Goal: Information Seeking & Learning: Find specific fact

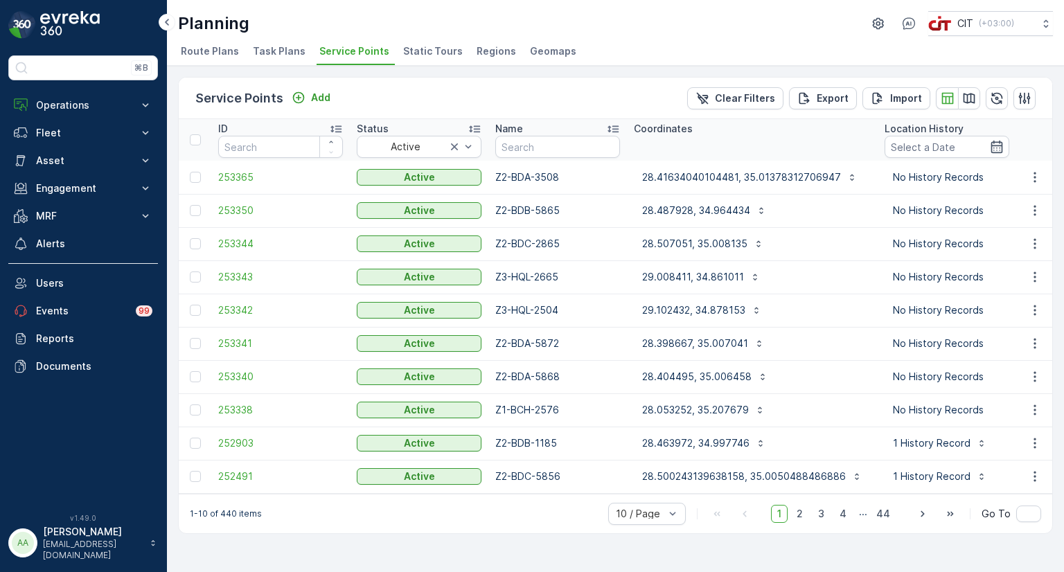
scroll to position [0, 147]
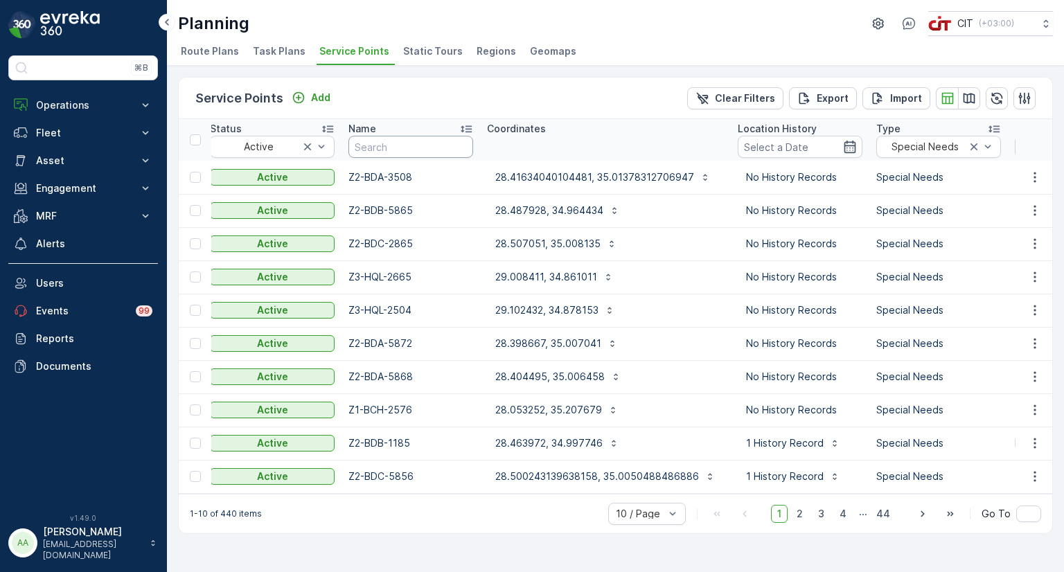
click at [416, 142] on input "text" at bounding box center [410, 147] width 125 height 22
paste input "Z2-BDA-1497"
type input "Z2-BDA-1497"
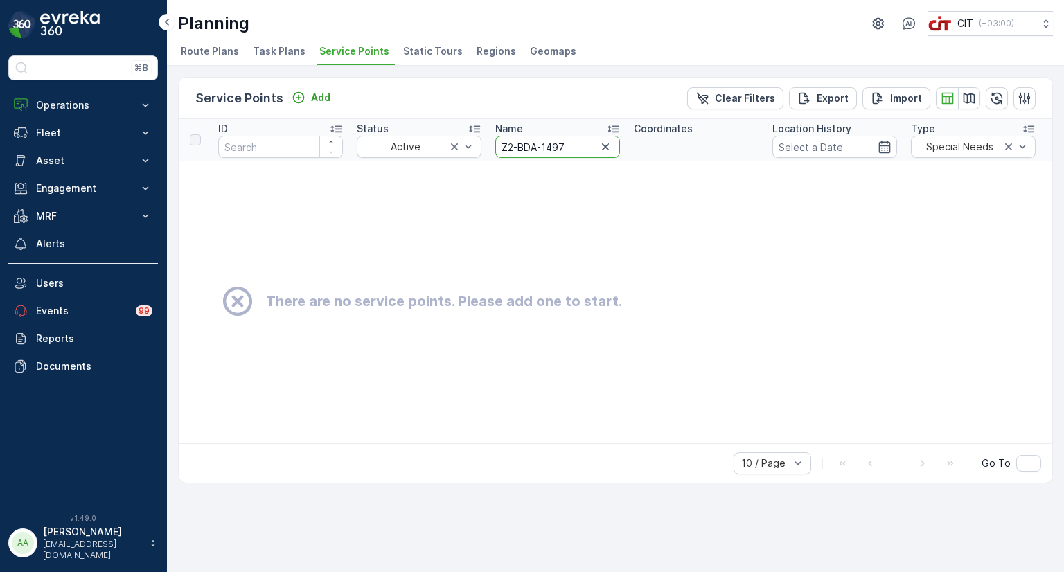
drag, startPoint x: 579, startPoint y: 144, endPoint x: 488, endPoint y: 142, distance: 90.8
click at [488, 142] on th "Name Z2-BDA-1497" at bounding box center [557, 140] width 139 height 42
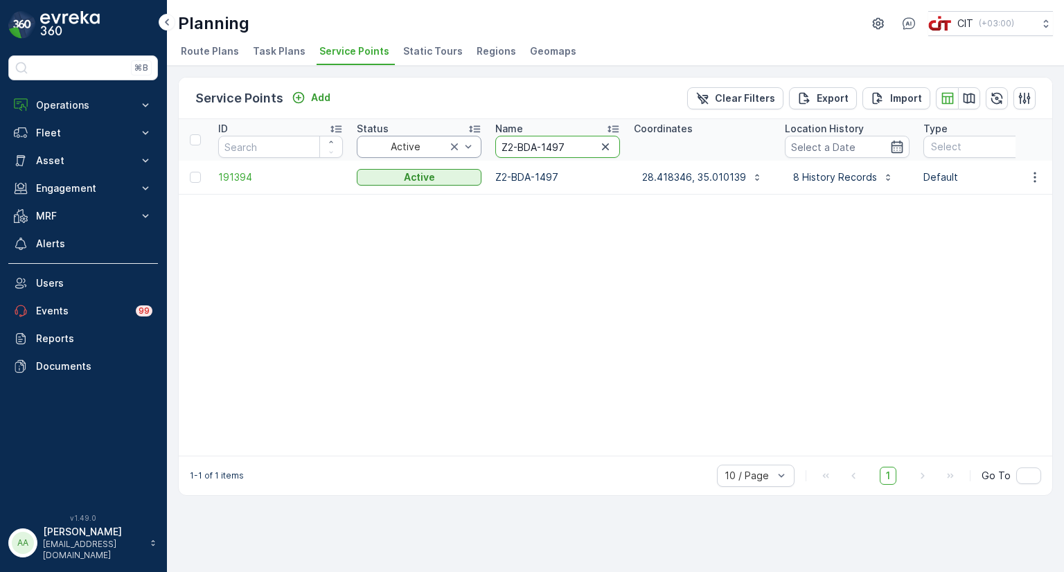
drag, startPoint x: 562, startPoint y: 145, endPoint x: 454, endPoint y: 145, distance: 108.1
paste input "4948"
type input "Z2-BDA-4948"
drag, startPoint x: 575, startPoint y: 145, endPoint x: 468, endPoint y: 146, distance: 107.4
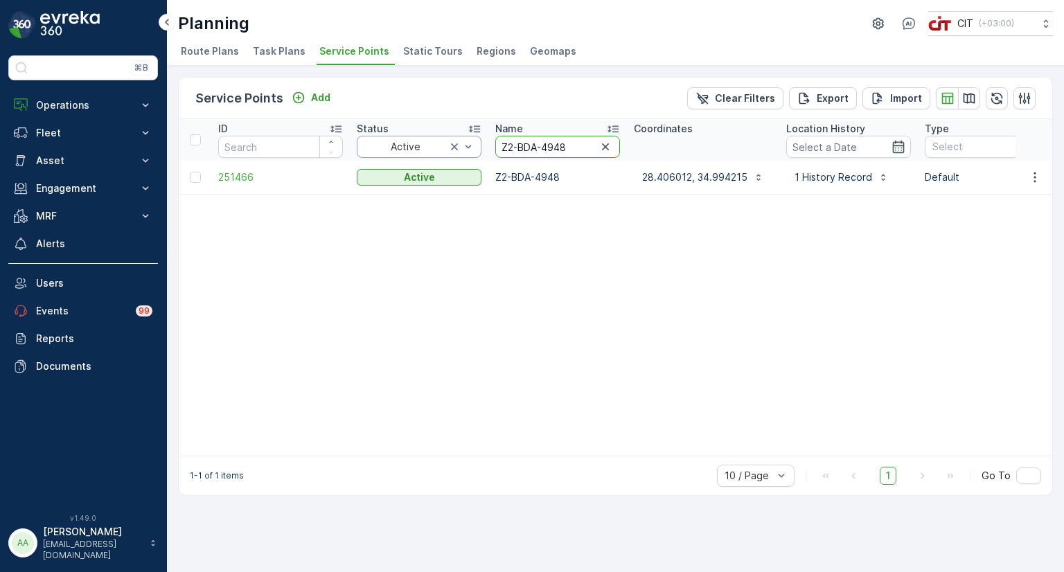
paste input "B-2612"
type input "Z2-BDB-2612"
drag, startPoint x: 577, startPoint y: 150, endPoint x: 450, endPoint y: 149, distance: 126.8
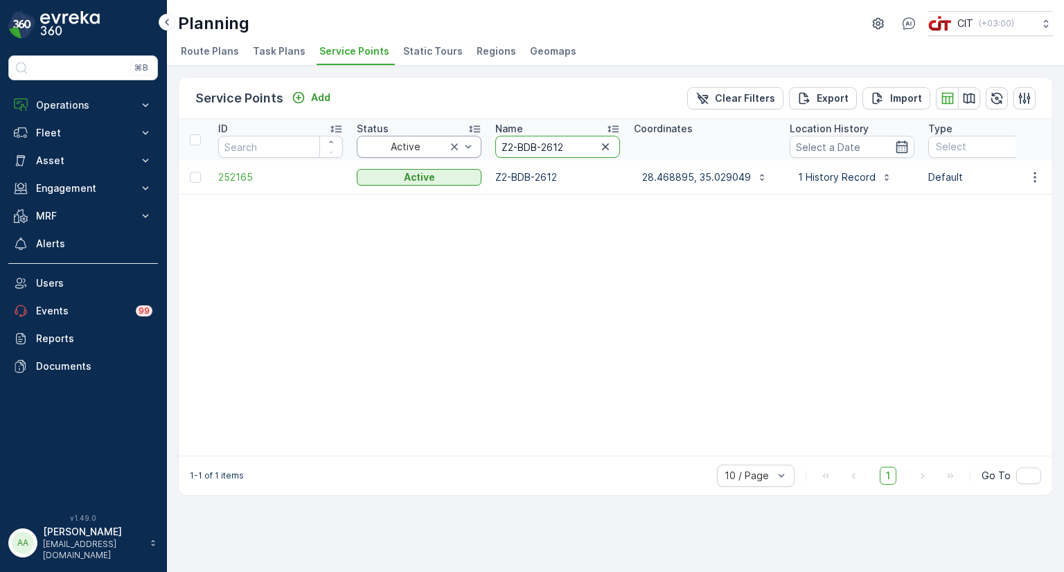
paste input "A-5848"
type input "Z2-BDA-5848"
drag, startPoint x: 714, startPoint y: 197, endPoint x: 1063, endPoint y: 456, distance: 434.3
click at [603, 148] on icon "button" at bounding box center [605, 146] width 7 height 7
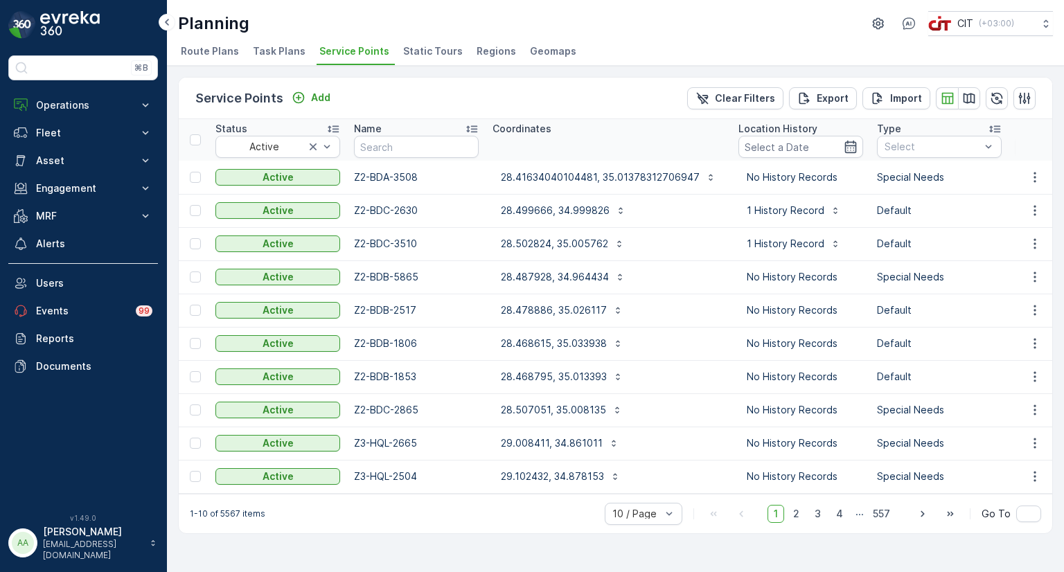
scroll to position [0, 158]
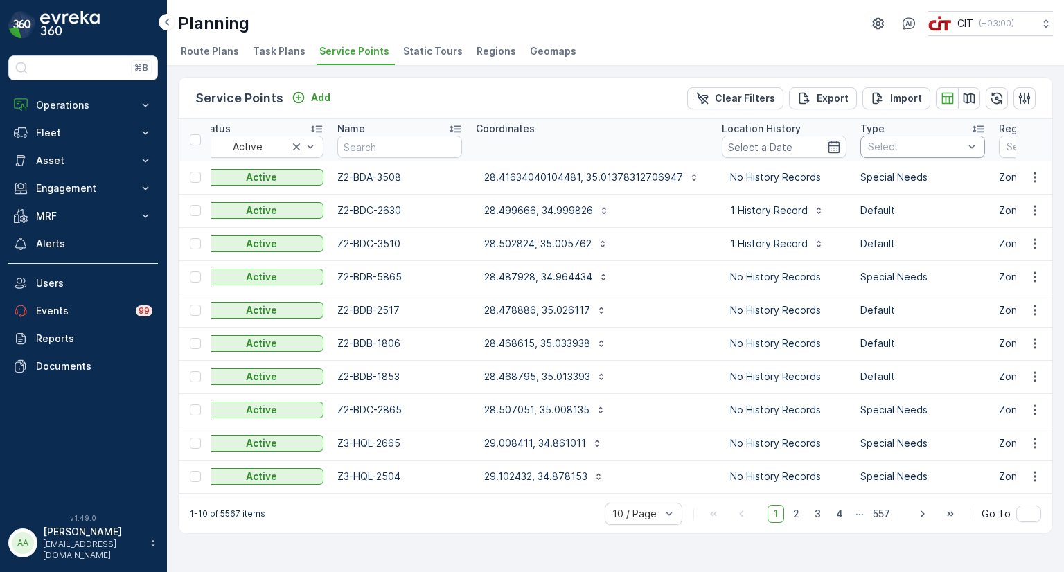
click at [896, 150] on div at bounding box center [916, 146] width 98 height 11
click at [889, 191] on div "Special Needs" at bounding box center [922, 199] width 125 height 22
click at [411, 150] on input "text" at bounding box center [399, 147] width 125 height 22
type input "5848"
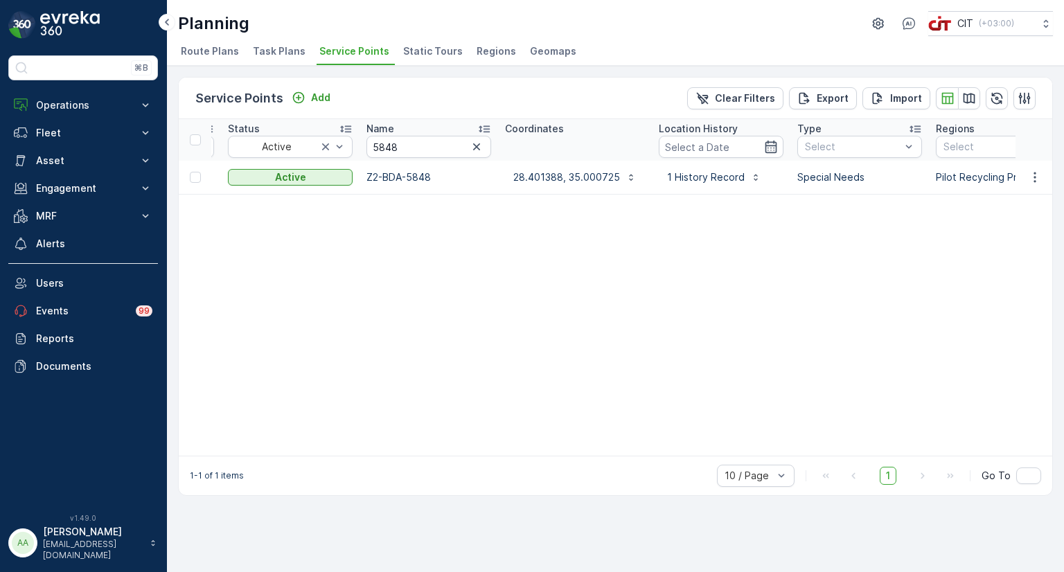
scroll to position [0, 125]
click at [483, 148] on icon "button" at bounding box center [481, 147] width 14 height 14
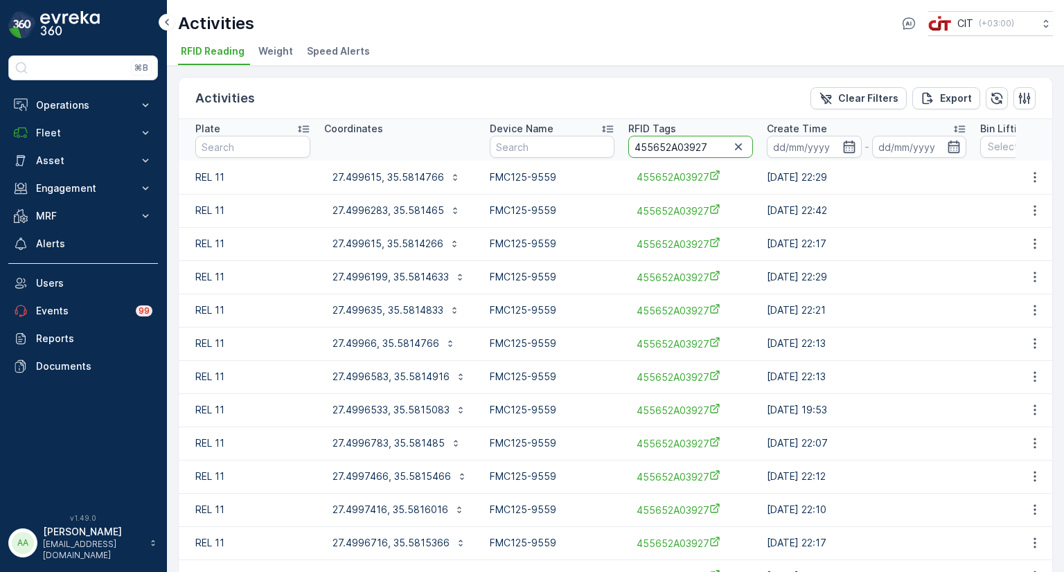
drag, startPoint x: 707, startPoint y: 148, endPoint x: 679, endPoint y: 154, distance: 29.1
click at [679, 154] on input "455652A03927" at bounding box center [690, 147] width 125 height 22
type input "455652A05848"
click at [368, 173] on p "28.4013016, 35.0007933" at bounding box center [390, 177] width 117 height 14
drag, startPoint x: 713, startPoint y: 148, endPoint x: 683, endPoint y: 154, distance: 30.4
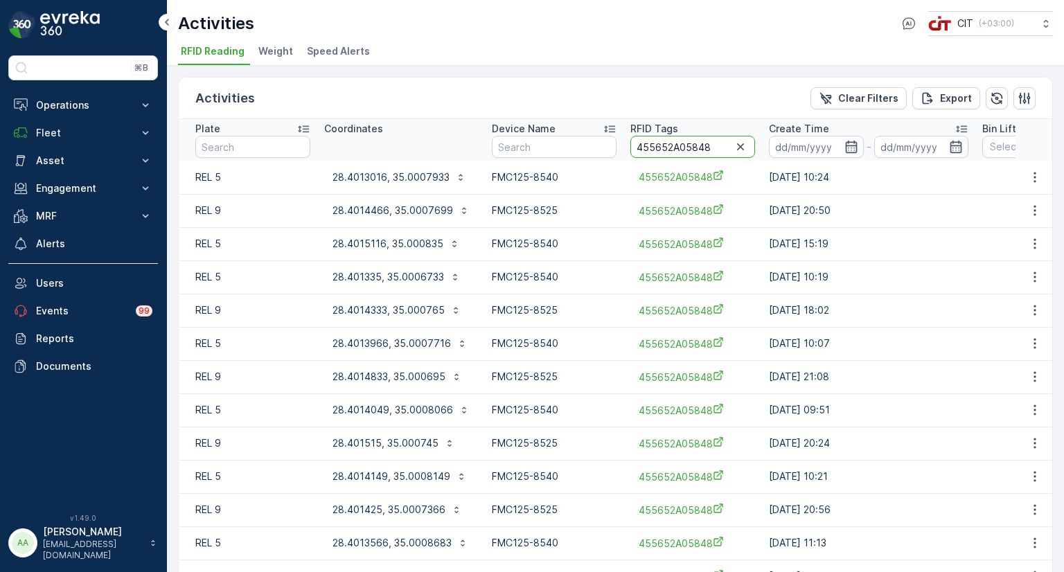
click at [683, 154] on input "455652A05848" at bounding box center [692, 147] width 125 height 22
type input "455652A04535"
click at [382, 184] on button "28.472375, 35.0220966" at bounding box center [397, 177] width 146 height 22
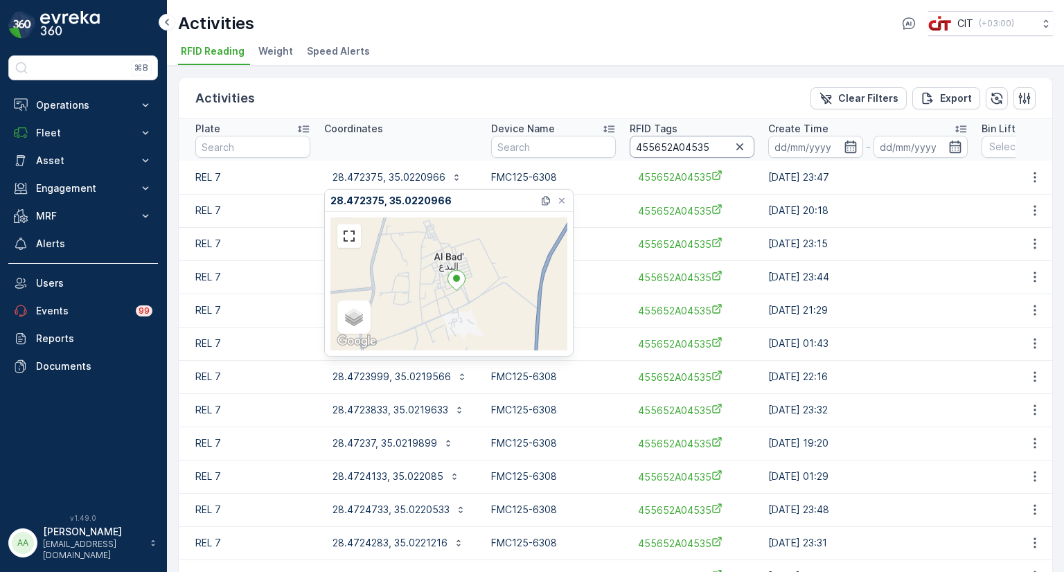
click at [714, 148] on input "455652A04535" at bounding box center [692, 147] width 125 height 22
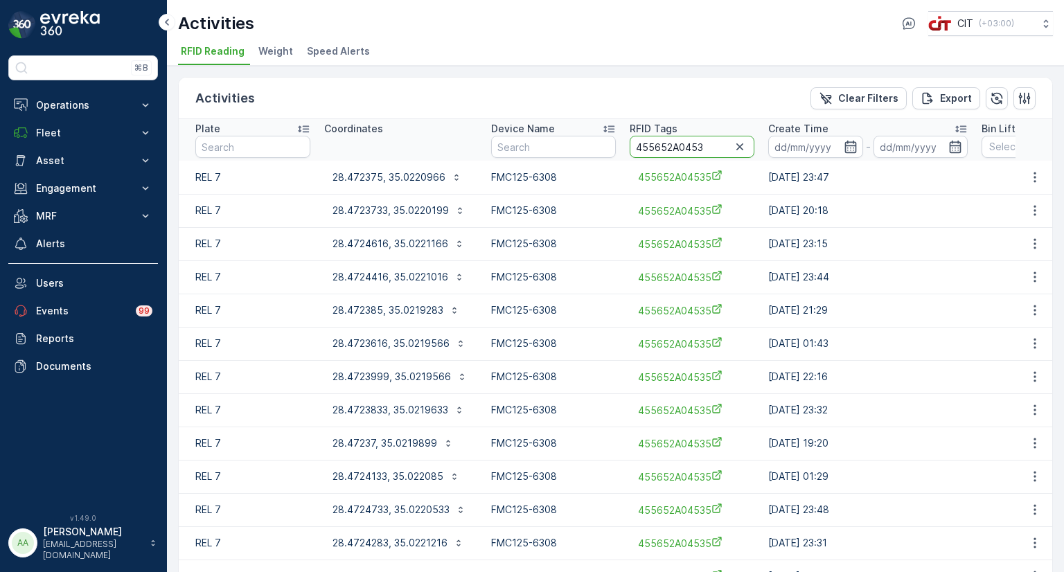
type input "455652A04536"
click at [410, 179] on p "28.47177, 35.0206616" at bounding box center [384, 177] width 105 height 14
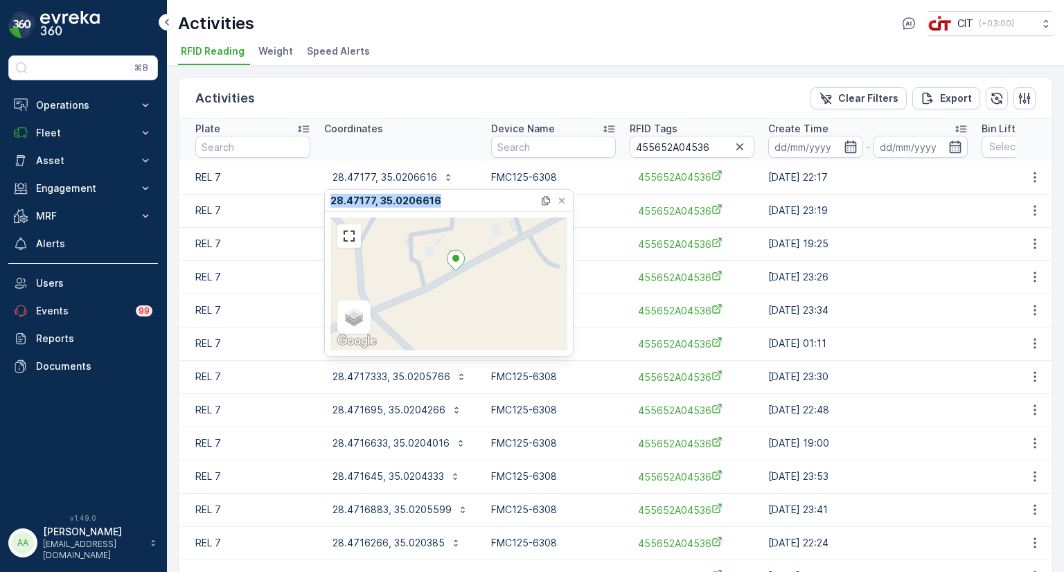
drag, startPoint x: 438, startPoint y: 203, endPoint x: 332, endPoint y: 203, distance: 106.0
click at [332, 203] on div "28.47177, 35.0206616" at bounding box center [450, 200] width 240 height 21
copy p "28.47177, 35.0206616"
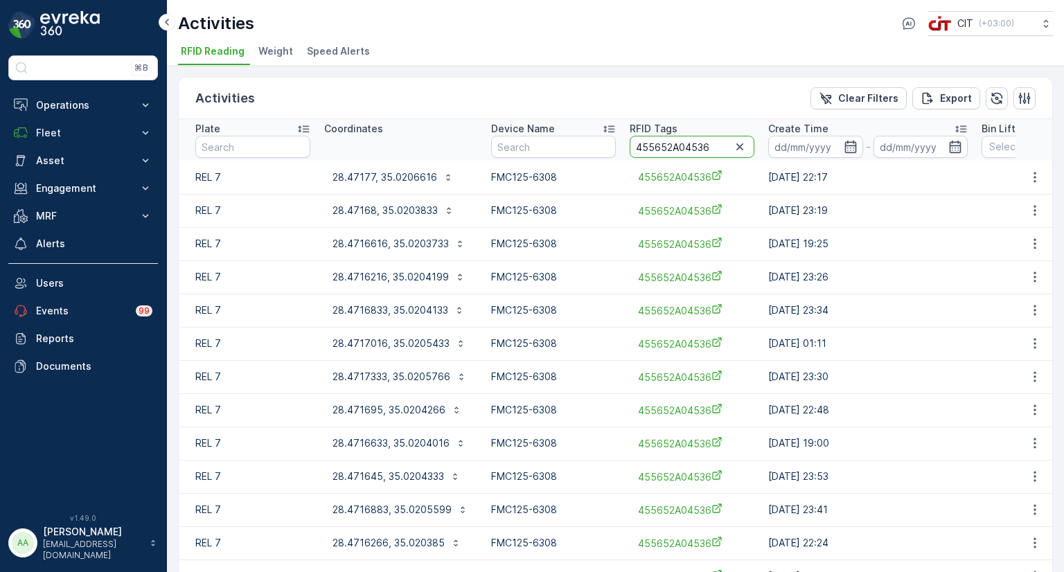
drag, startPoint x: 715, startPoint y: 148, endPoint x: 680, endPoint y: 150, distance: 35.4
click at [680, 150] on input "455652A04536" at bounding box center [692, 147] width 125 height 22
type input "455652A05848"
click at [355, 175] on p "28.4013016, 35.0007933" at bounding box center [390, 177] width 117 height 14
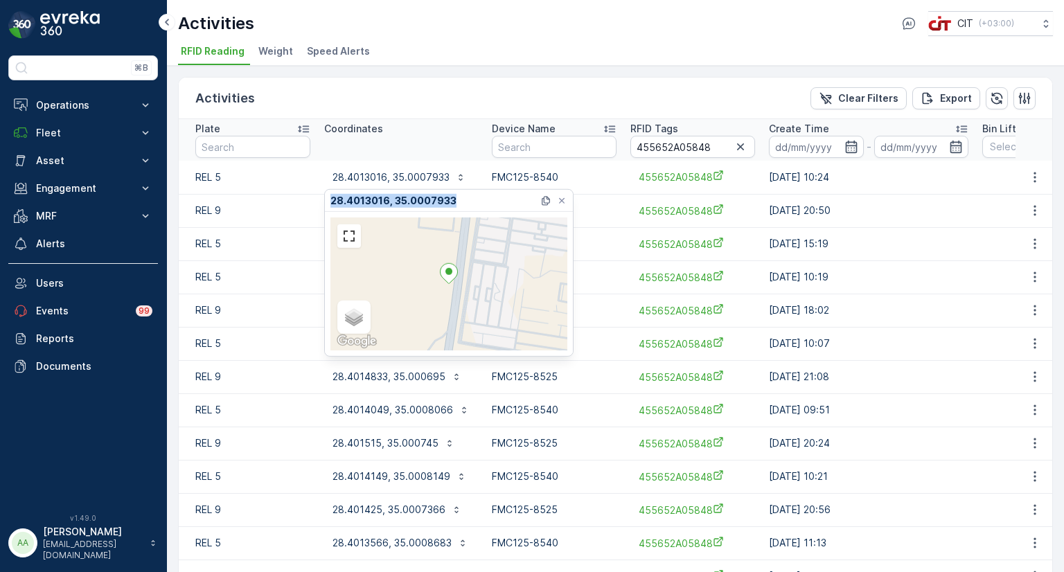
drag, startPoint x: 457, startPoint y: 202, endPoint x: 328, endPoint y: 200, distance: 128.8
click at [328, 200] on div "28.4013016, 35.0007933" at bounding box center [449, 201] width 248 height 22
copy p "28.4013016, 35.0007933"
